Goal: Check status: Check status

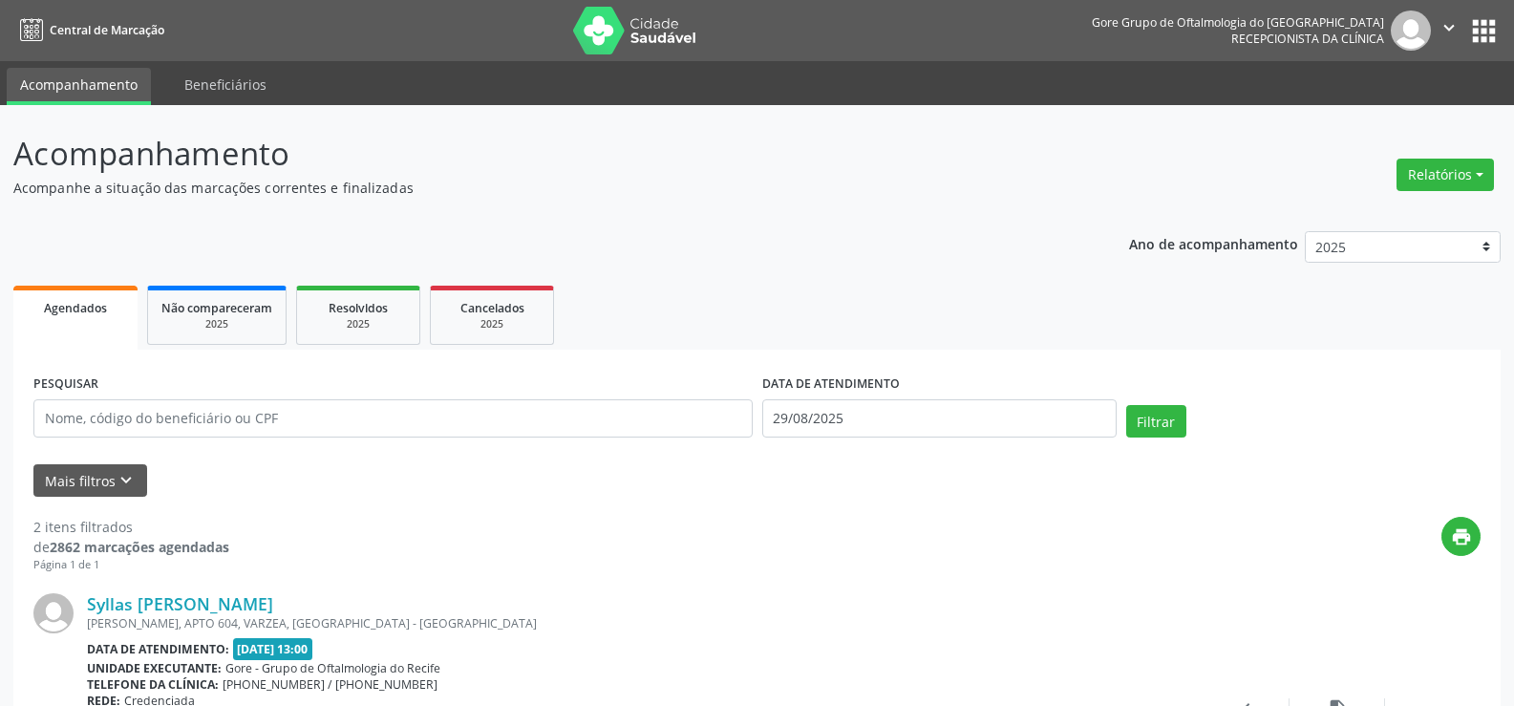
select select "7"
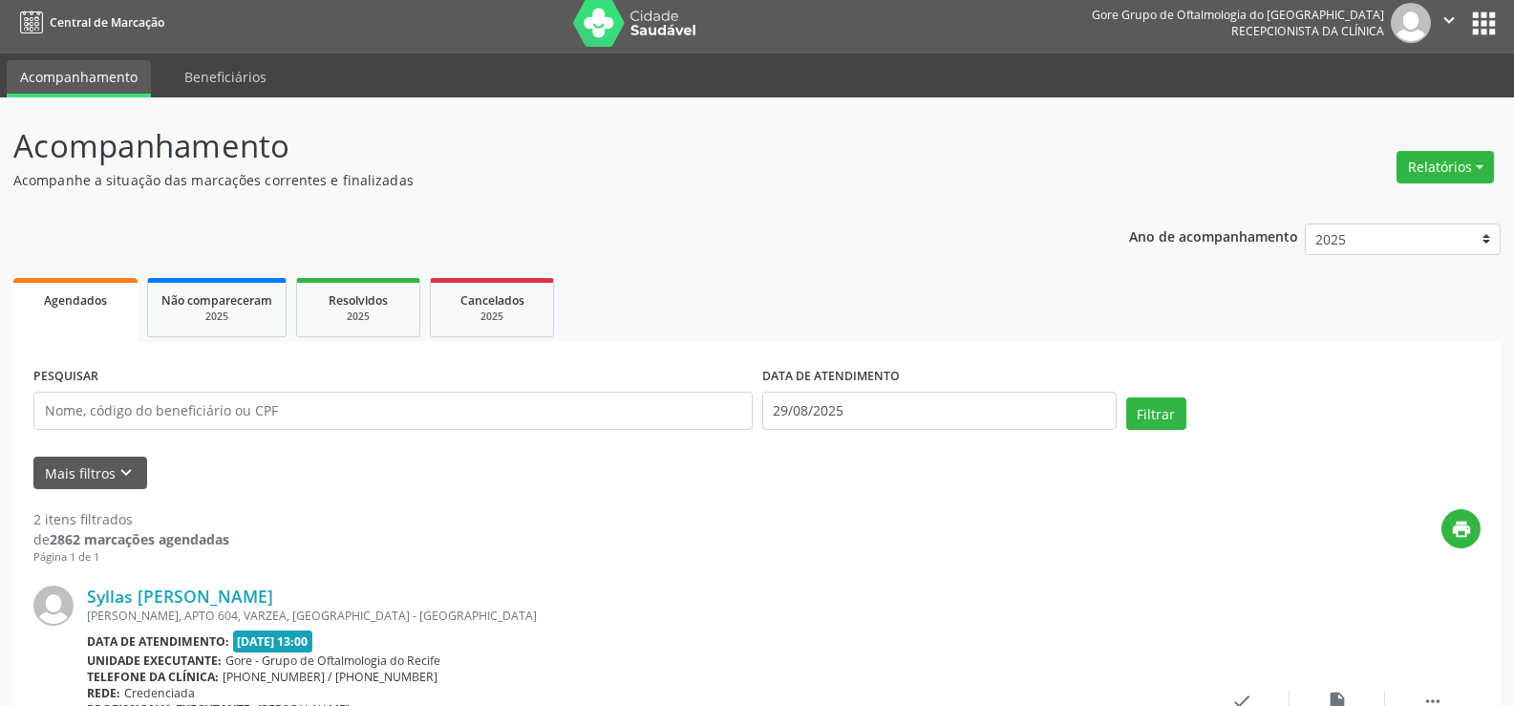
scroll to position [6, 0]
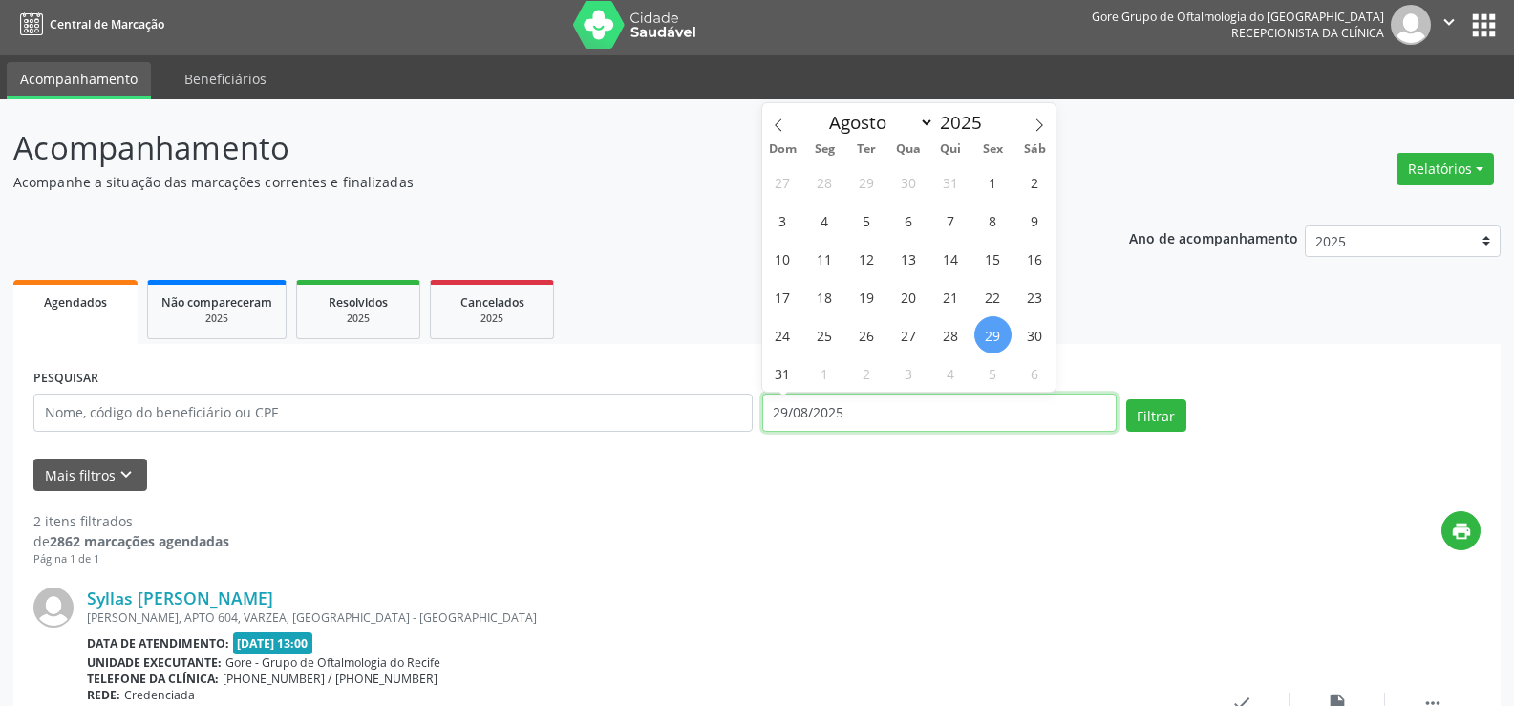
drag, startPoint x: 938, startPoint y: 396, endPoint x: 932, endPoint y: 408, distance: 13.7
click at [933, 398] on input "29/08/2025" at bounding box center [939, 413] width 354 height 38
click at [816, 367] on span "1" at bounding box center [824, 372] width 37 height 37
type input "[DATE]"
click at [816, 367] on span "1" at bounding box center [824, 372] width 37 height 37
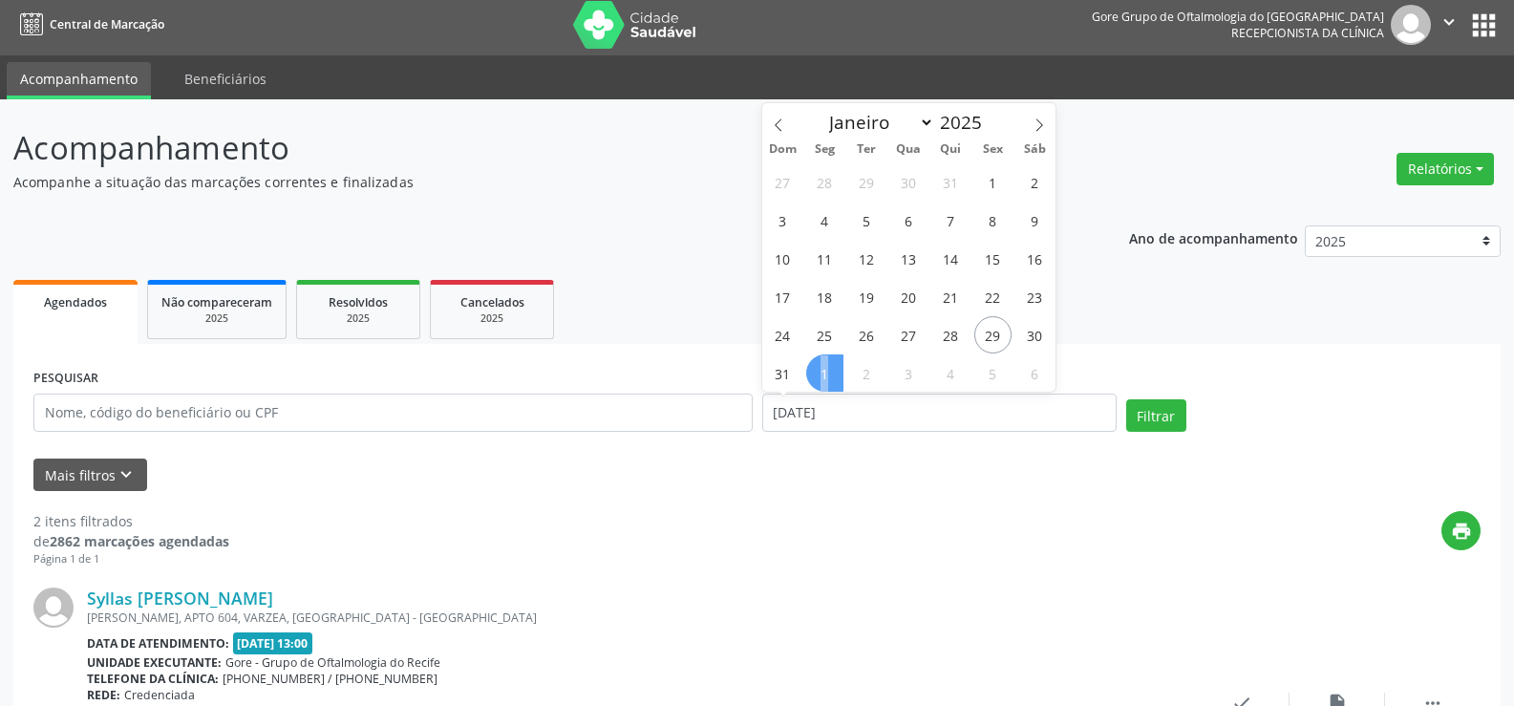
select select "8"
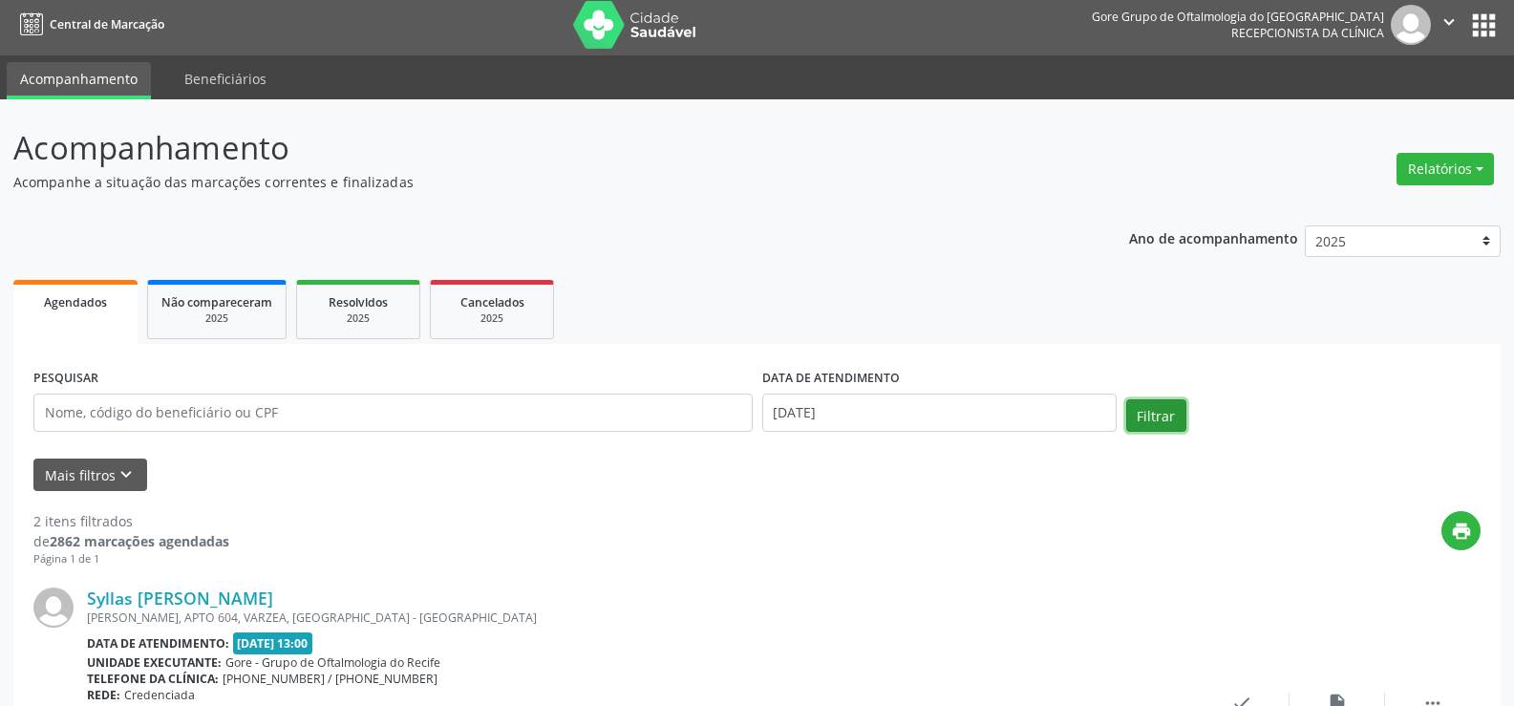
click at [1148, 411] on button "Filtrar" at bounding box center [1156, 415] width 60 height 32
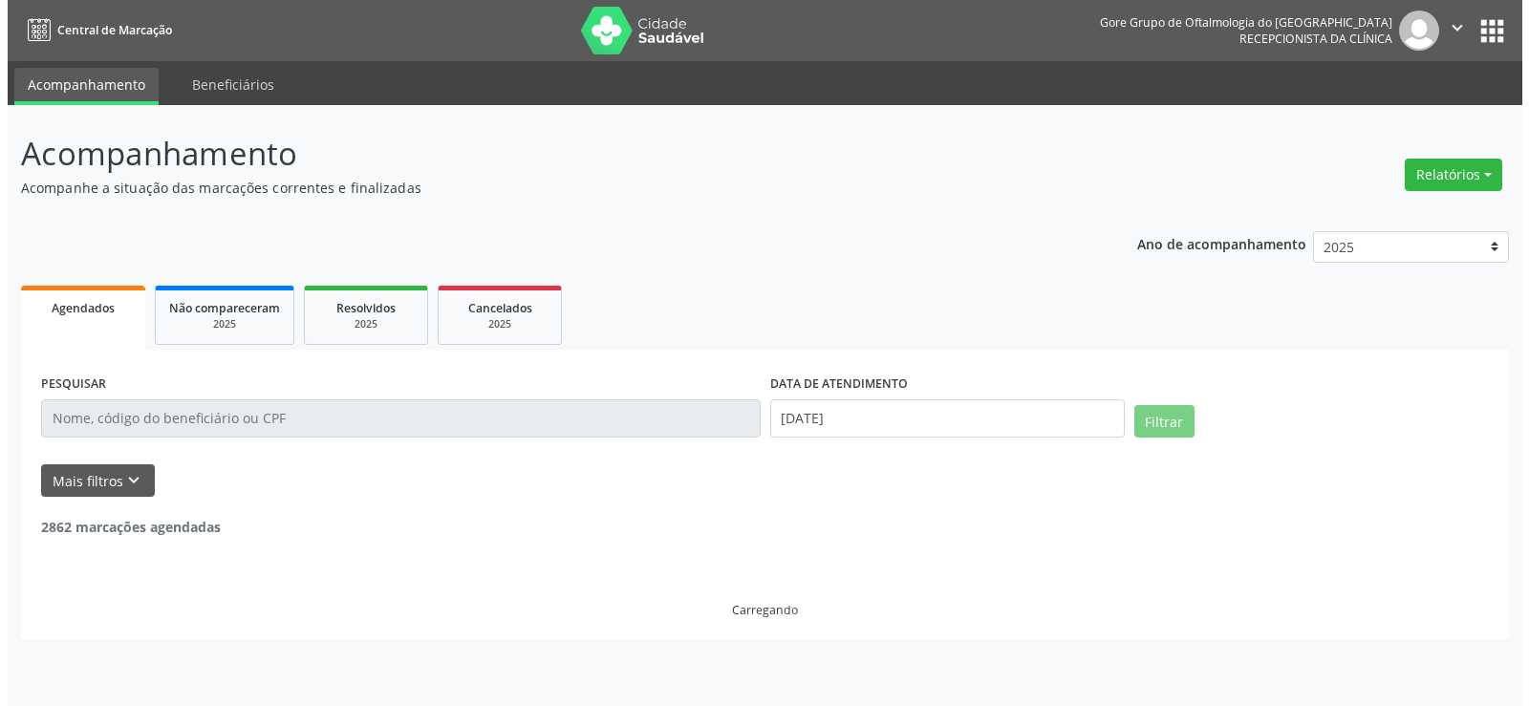
scroll to position [0, 0]
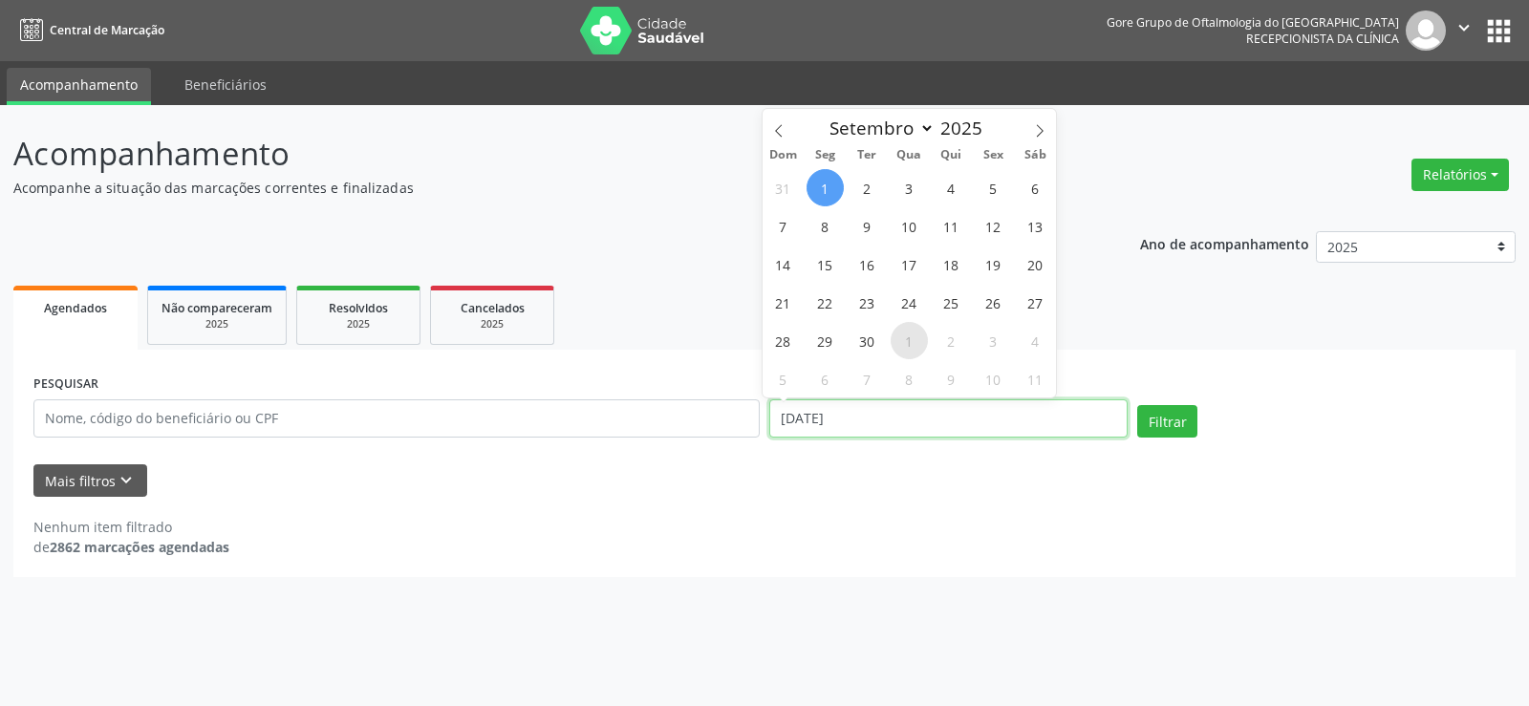
drag, startPoint x: 1058, startPoint y: 408, endPoint x: 900, endPoint y: 328, distance: 176.9
click at [1057, 408] on input "[DATE]" at bounding box center [948, 418] width 358 height 38
click at [863, 195] on span "2" at bounding box center [866, 187] width 37 height 37
type input "[DATE]"
click at [863, 195] on span "2" at bounding box center [866, 187] width 37 height 37
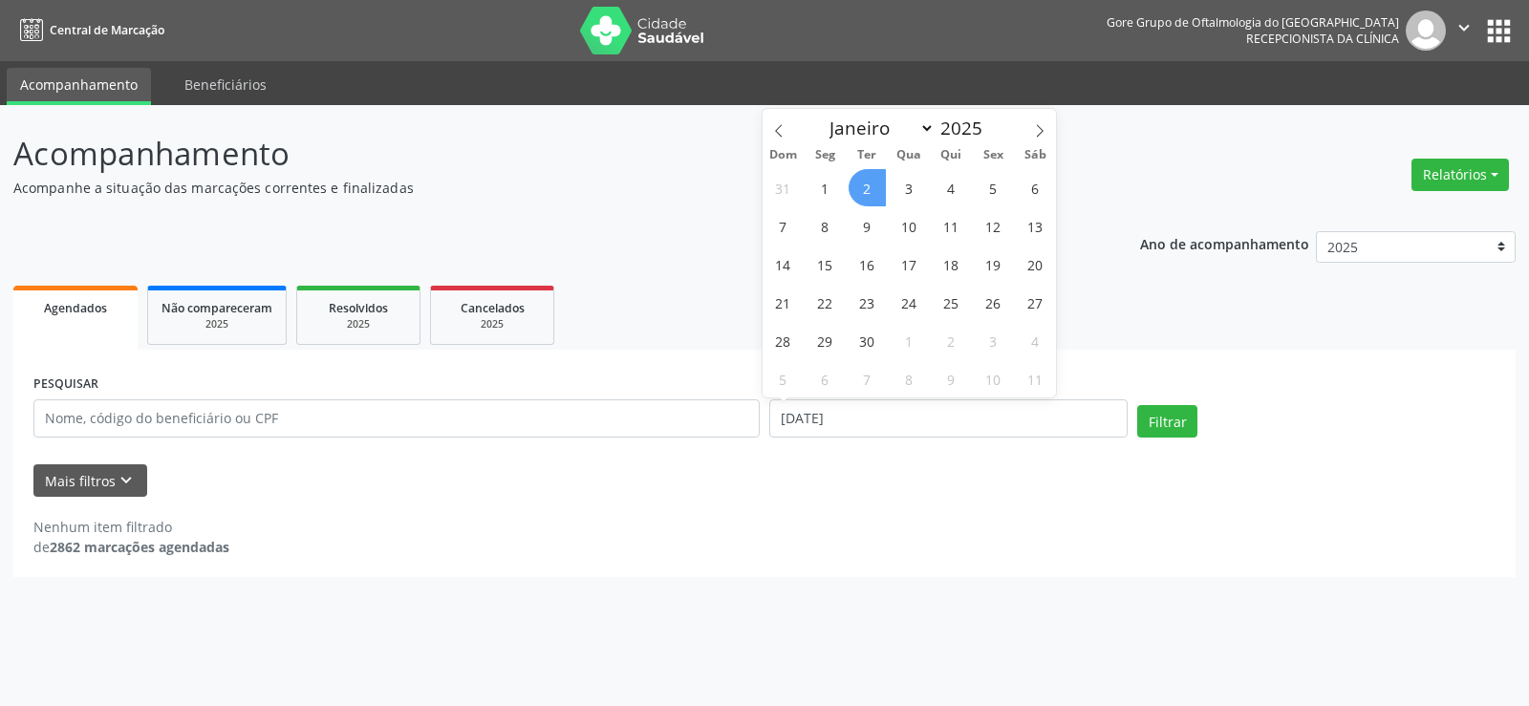
select select "8"
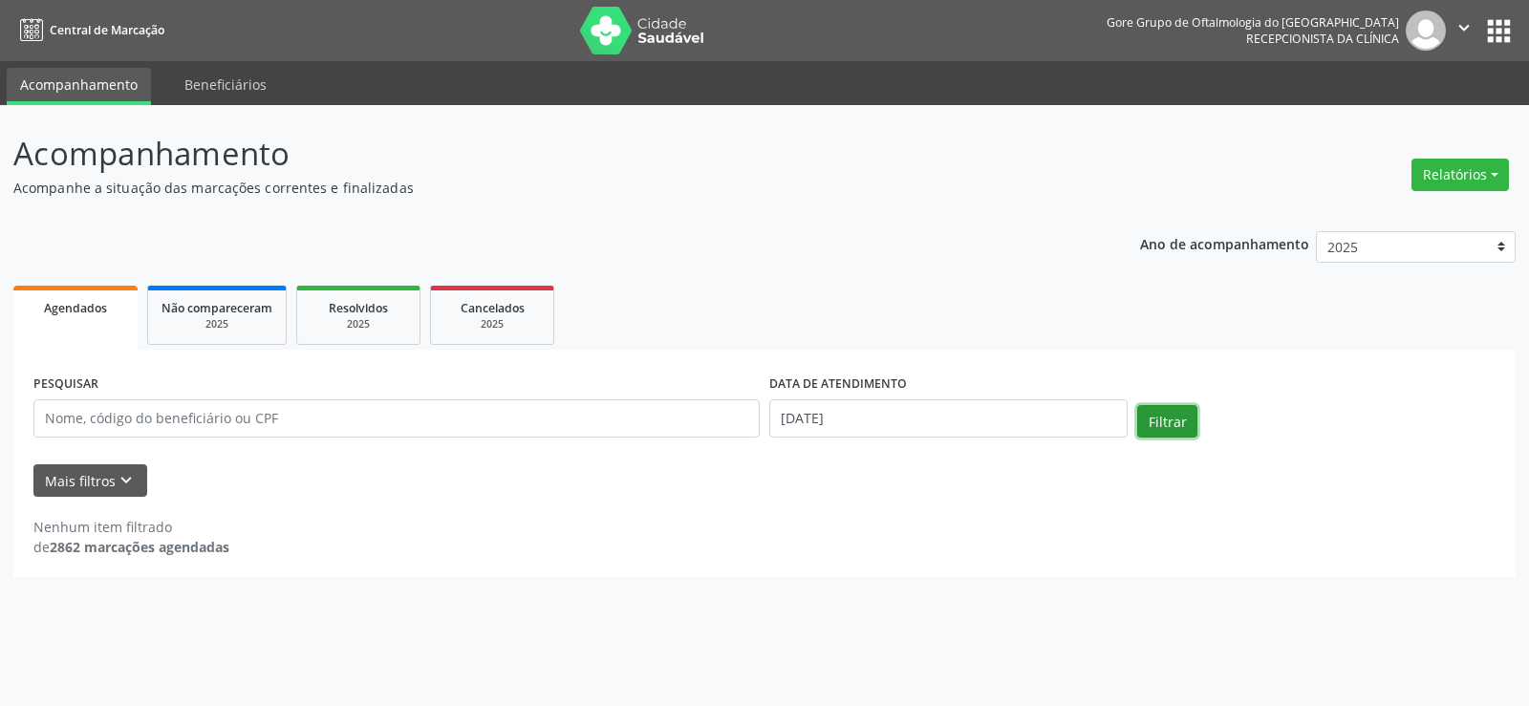
click at [1193, 421] on button "Filtrar" at bounding box center [1167, 421] width 60 height 32
drag, startPoint x: 886, startPoint y: 381, endPoint x: 888, endPoint y: 428, distance: 46.9
click at [886, 396] on label "DATA DE ATENDIMENTO" at bounding box center [838, 385] width 138 height 30
click at [888, 430] on input "[DATE]" at bounding box center [948, 418] width 358 height 38
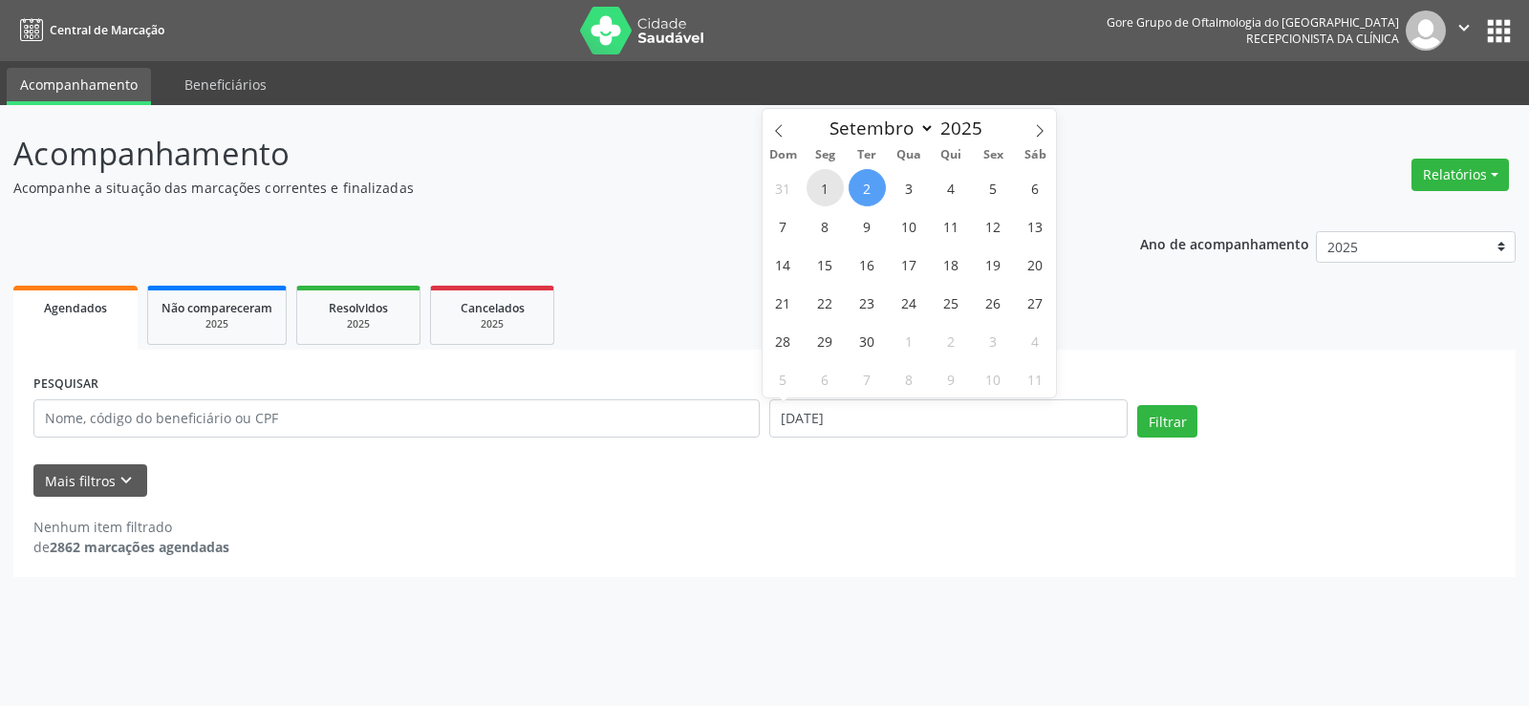
click at [826, 191] on span "1" at bounding box center [824, 187] width 37 height 37
type input "[DATE]"
click at [826, 191] on span "1" at bounding box center [824, 187] width 37 height 37
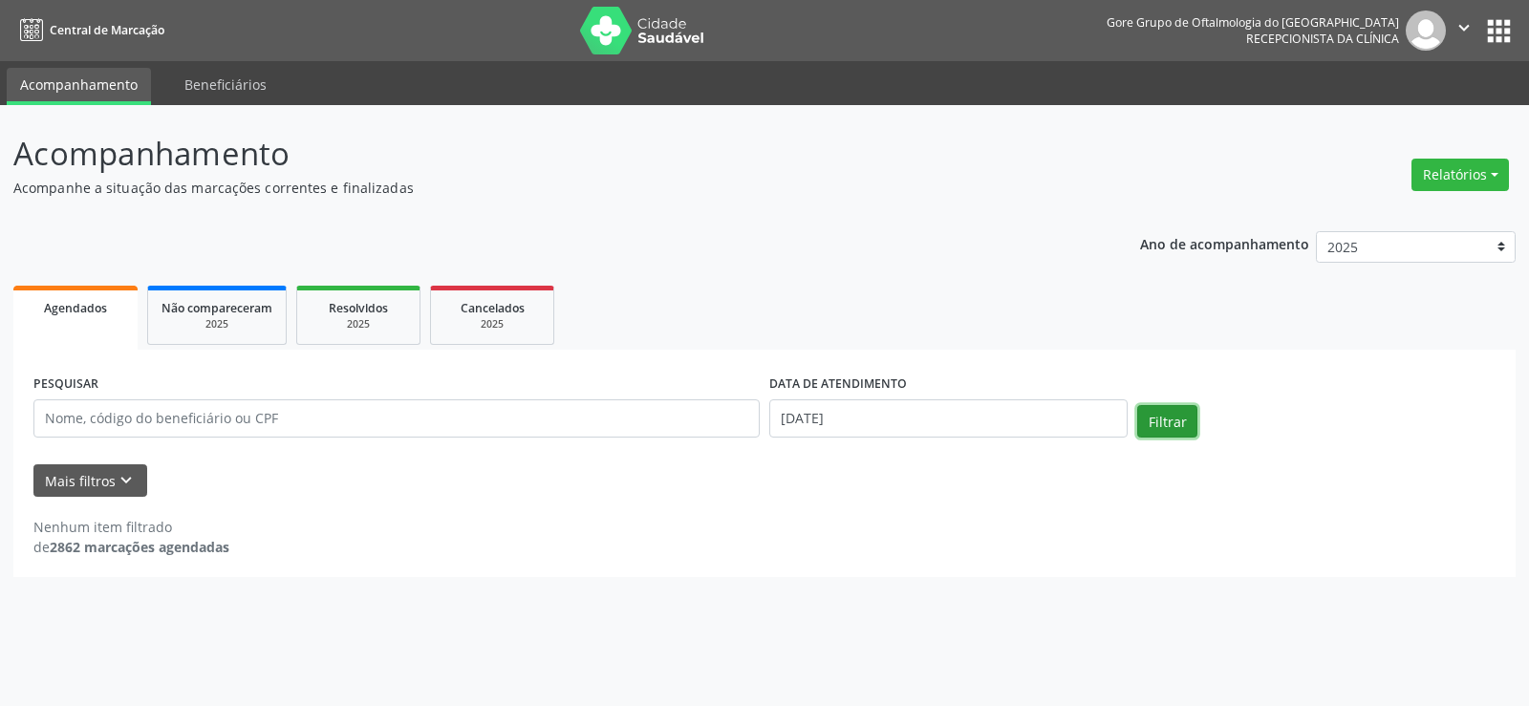
drag, startPoint x: 1191, startPoint y: 422, endPoint x: 1248, endPoint y: 446, distance: 61.2
click at [1190, 422] on button "Filtrar" at bounding box center [1167, 421] width 60 height 32
